Goal: Task Accomplishment & Management: Manage account settings

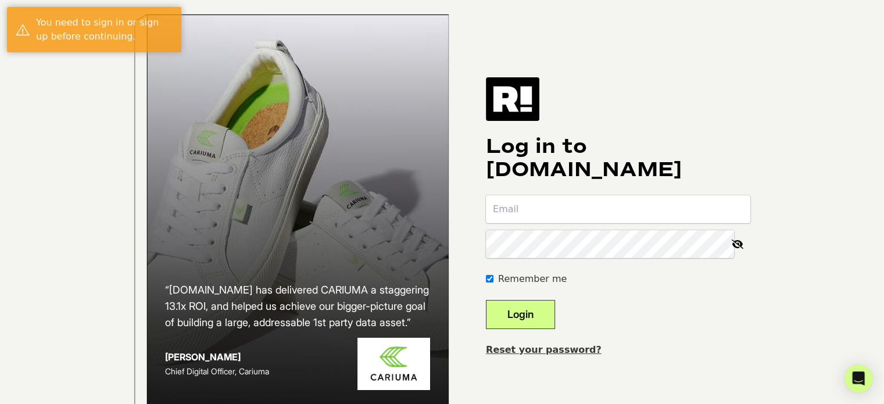
type input "[EMAIL_ADDRESS][DOMAIN_NAME]"
click at [529, 319] on button "Login" at bounding box center [520, 314] width 69 height 29
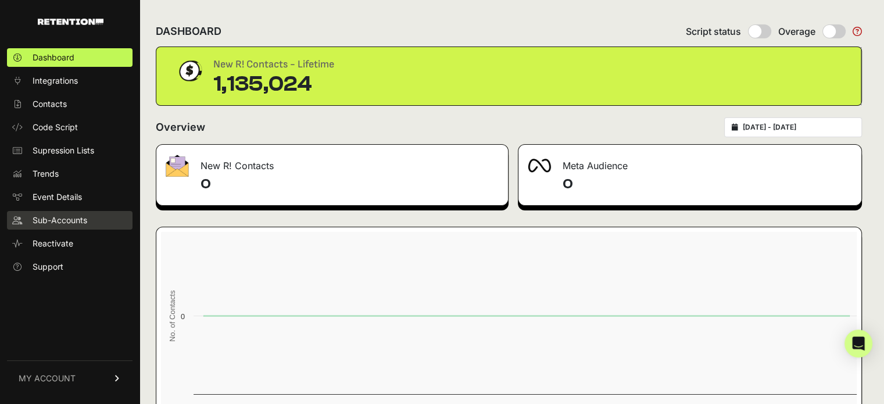
click at [68, 223] on span "Sub-Accounts" at bounding box center [60, 220] width 55 height 12
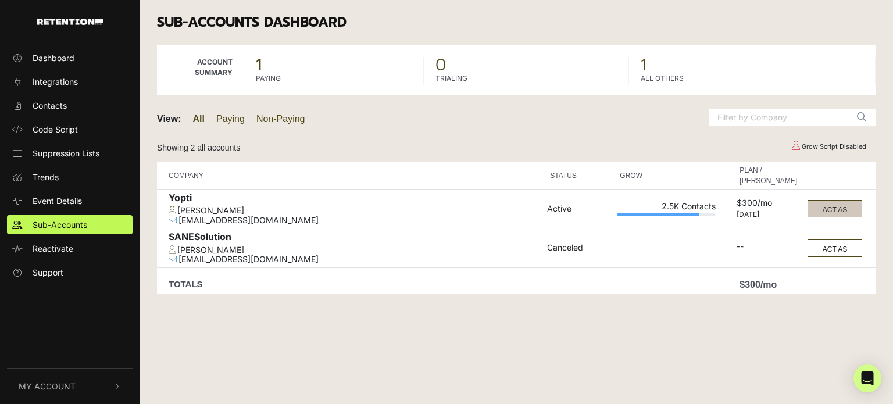
click at [825, 211] on button "ACT AS" at bounding box center [834, 208] width 55 height 17
